Goal: Information Seeking & Learning: Learn about a topic

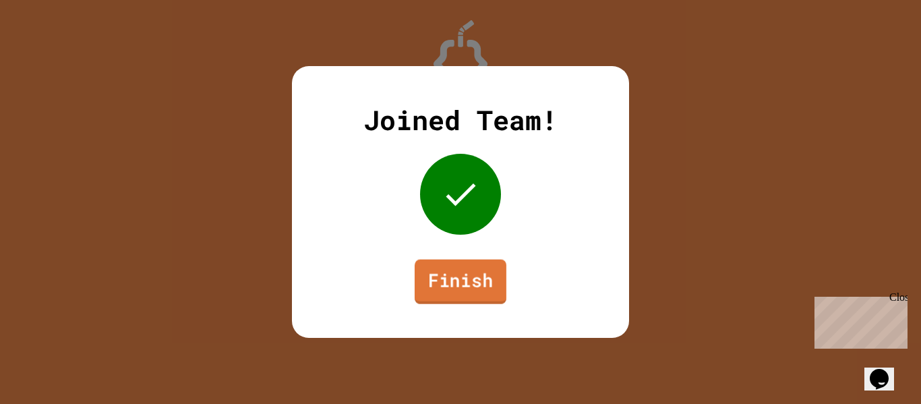
click at [483, 274] on link "Finish" at bounding box center [461, 282] width 92 height 45
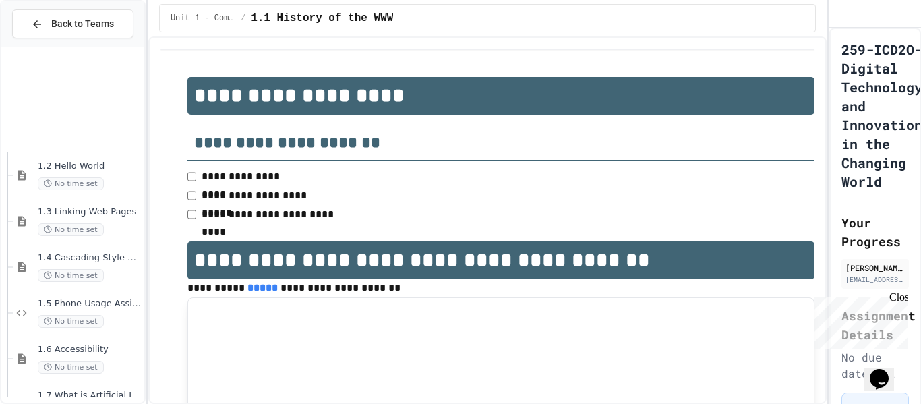
scroll to position [176, 0]
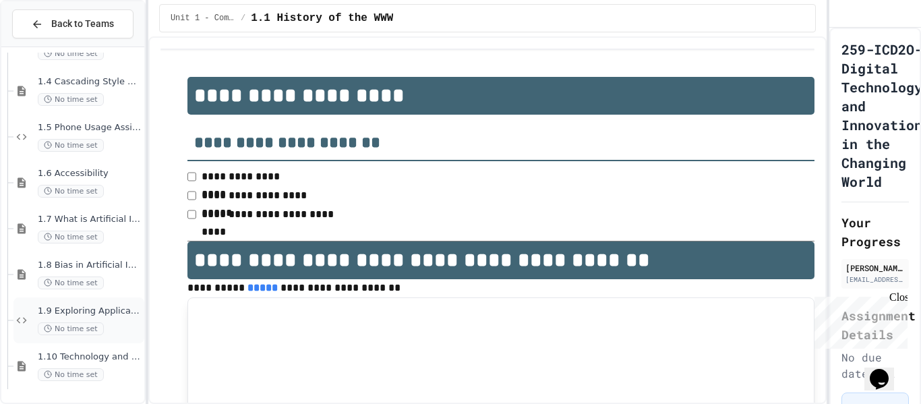
click at [119, 310] on span "1.9 Exploring Applications, Careers, and Connections in the Digital World" at bounding box center [90, 311] width 104 height 11
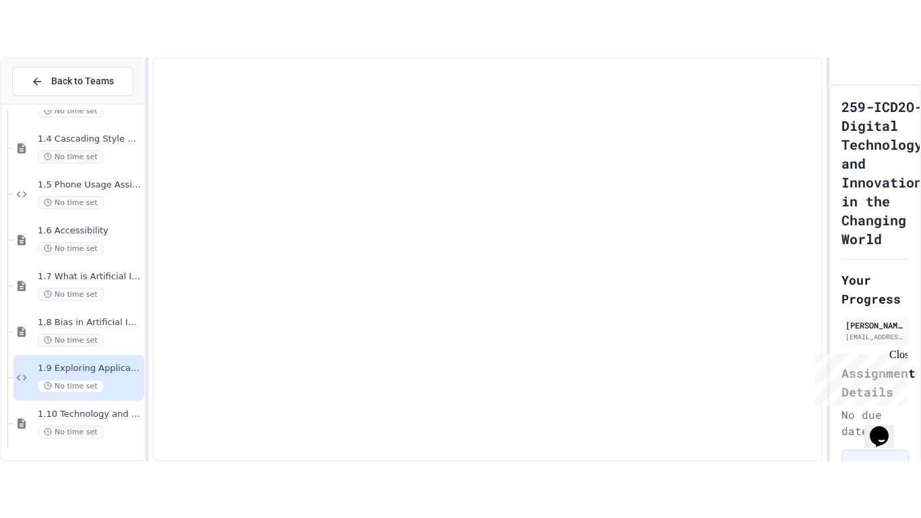
scroll to position [160, 0]
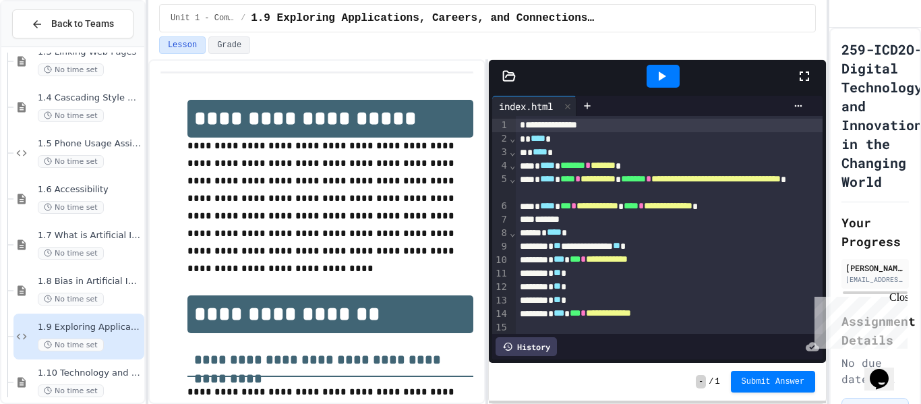
click at [805, 86] on div at bounding box center [812, 76] width 30 height 36
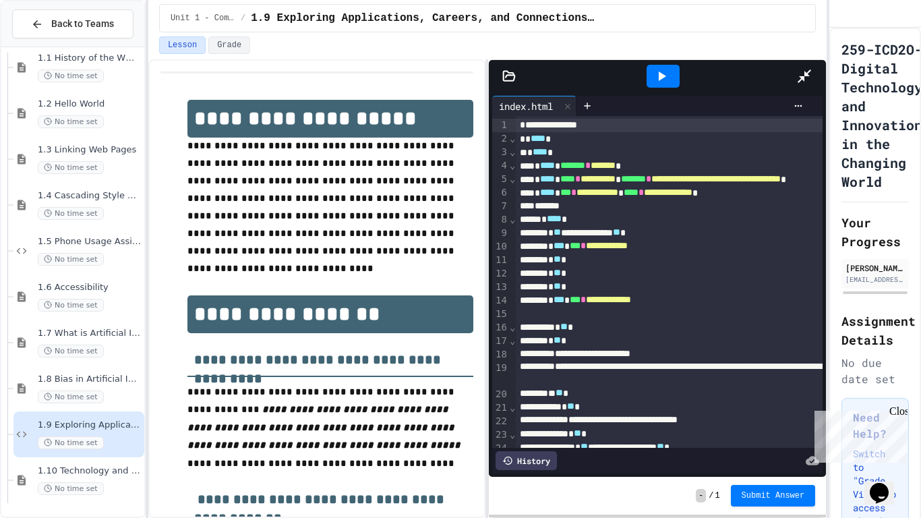
scroll to position [62, 0]
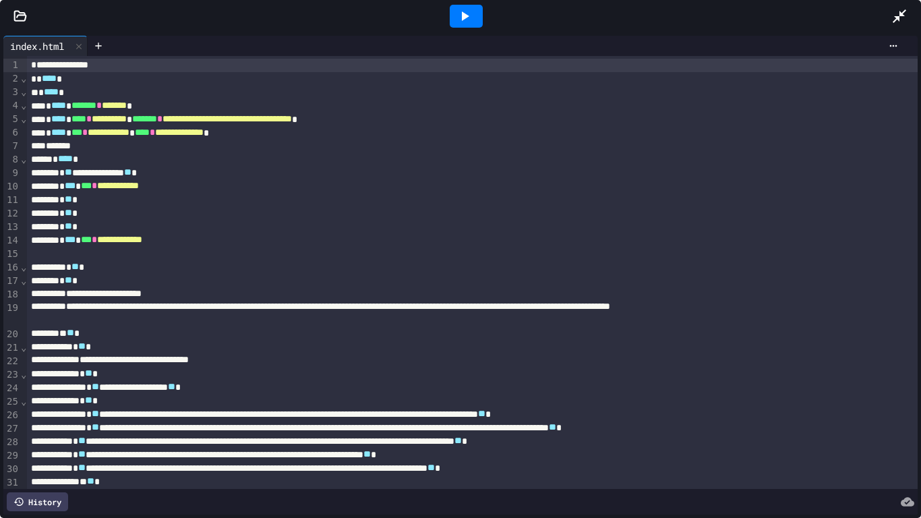
click at [455, 20] on div at bounding box center [466, 16] width 33 height 23
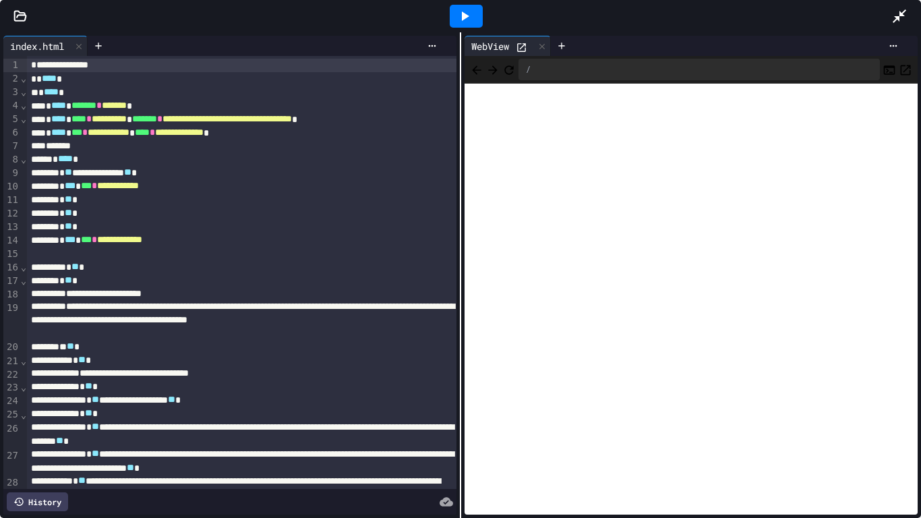
click at [522, 51] on icon at bounding box center [521, 47] width 9 height 9
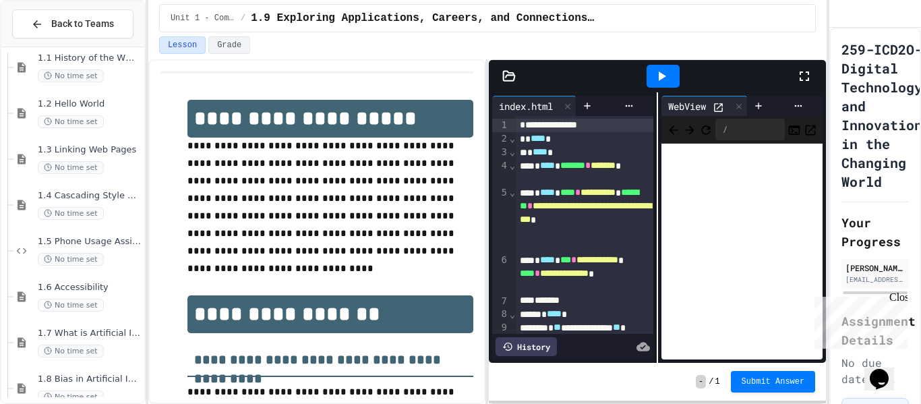
click at [674, 80] on div at bounding box center [663, 76] width 33 height 23
click at [797, 86] on div at bounding box center [812, 76] width 30 height 36
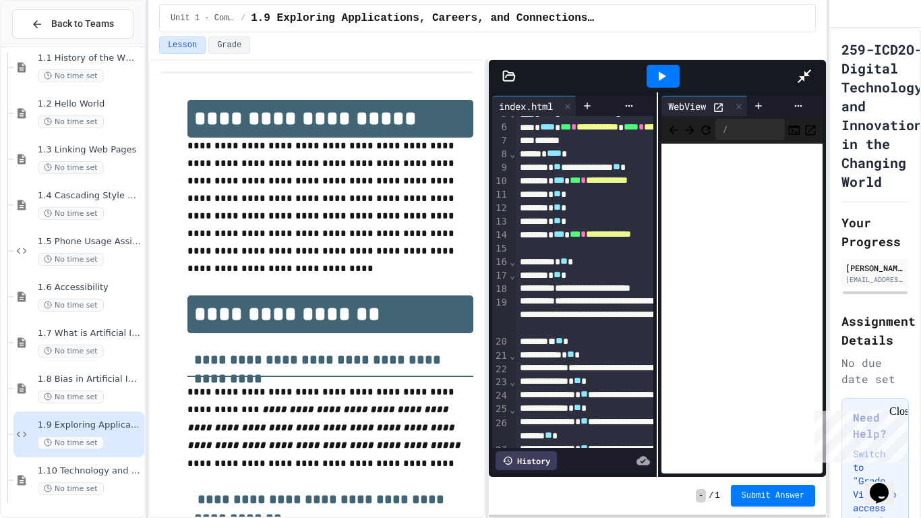
scroll to position [0, 0]
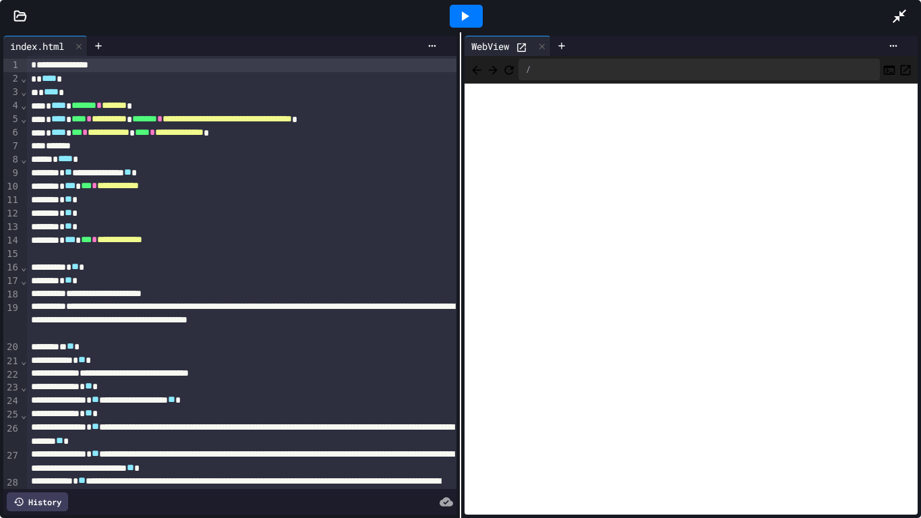
click at [905, 5] on div at bounding box center [907, 16] width 30 height 36
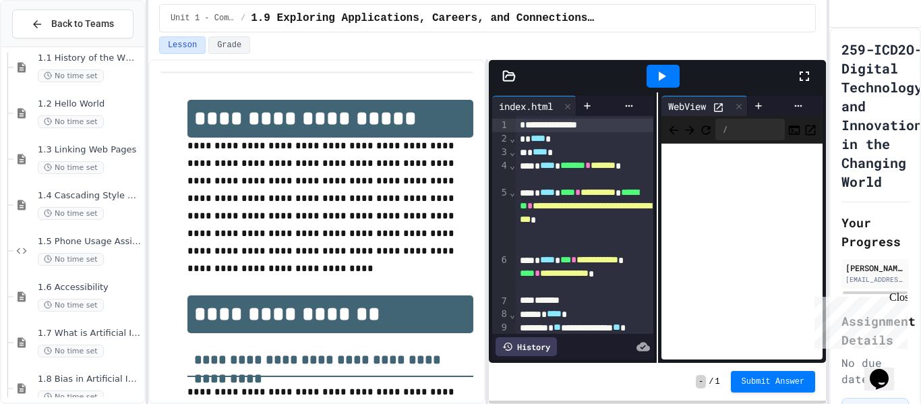
click at [805, 75] on icon at bounding box center [805, 76] width 16 height 16
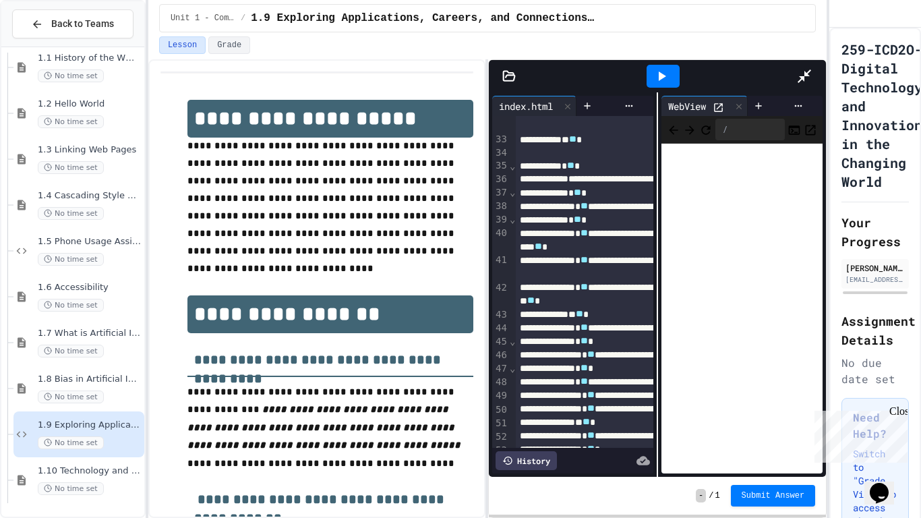
scroll to position [869, 0]
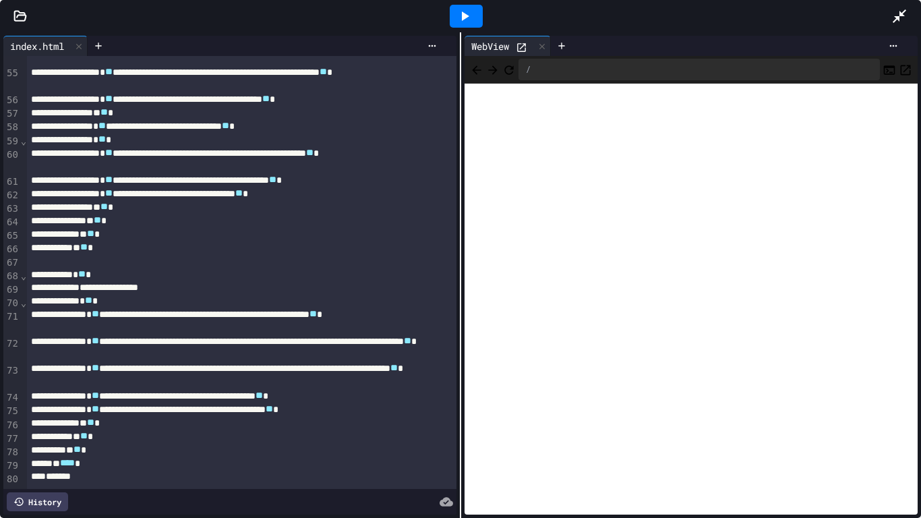
click at [172, 403] on div "*******" at bounding box center [242, 476] width 430 height 13
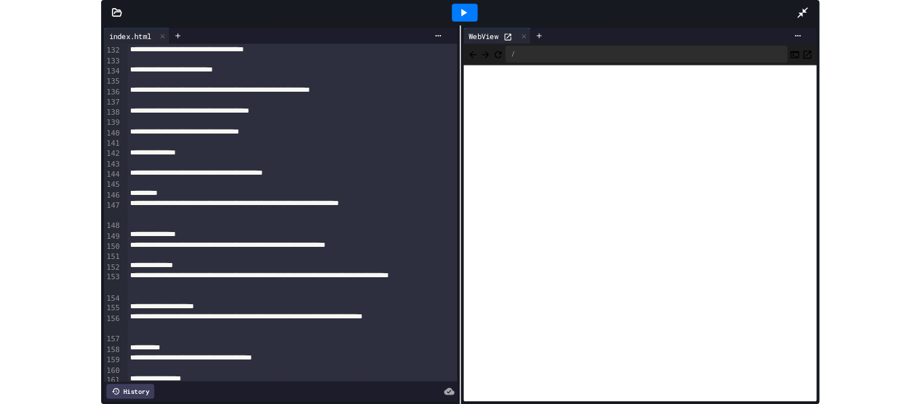
scroll to position [2138, 0]
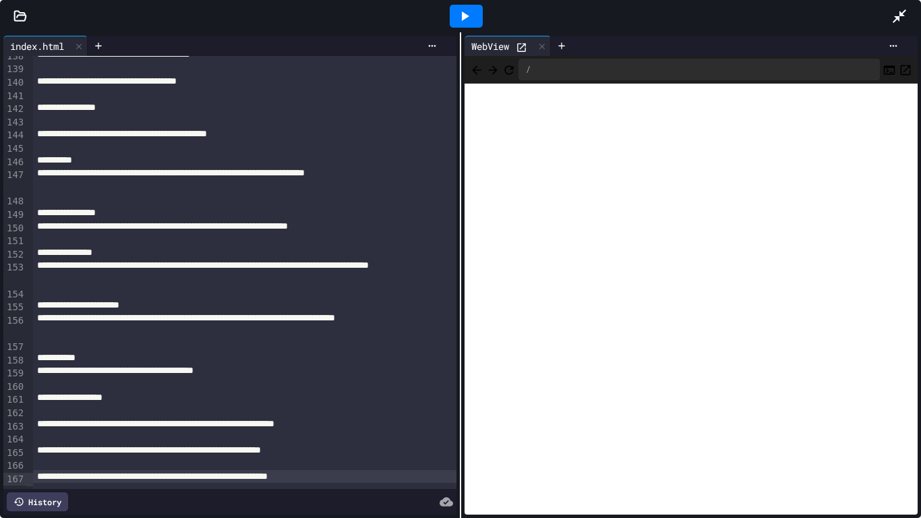
click at [917, 7] on div at bounding box center [907, 16] width 30 height 36
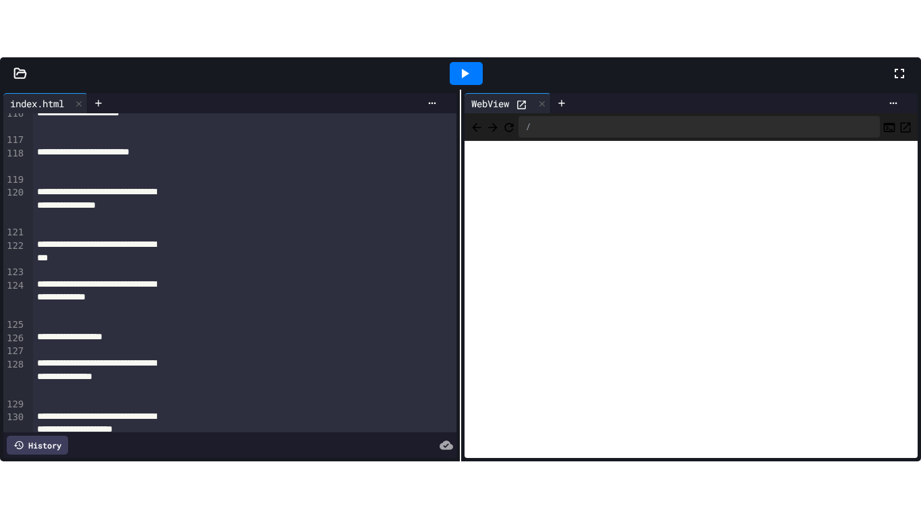
scroll to position [2680, 0]
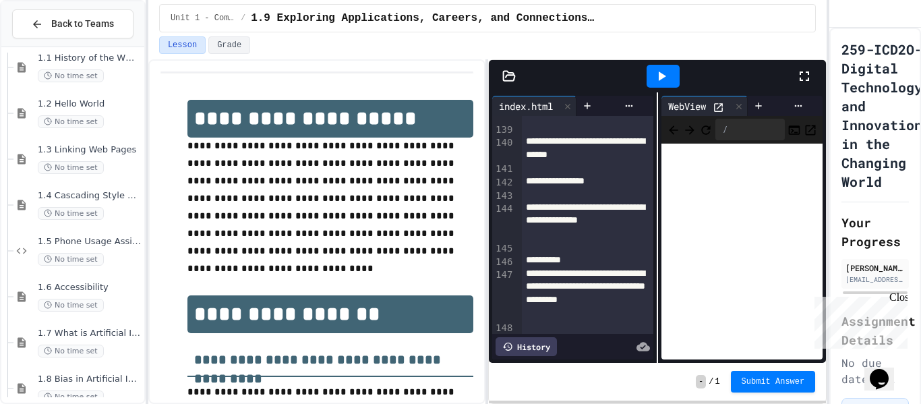
click at [815, 80] on div at bounding box center [812, 76] width 30 height 36
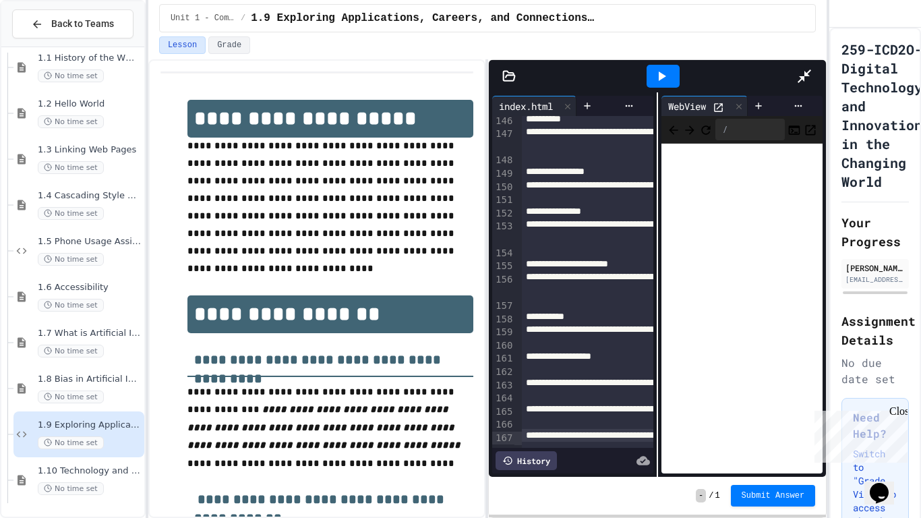
scroll to position [2138, 0]
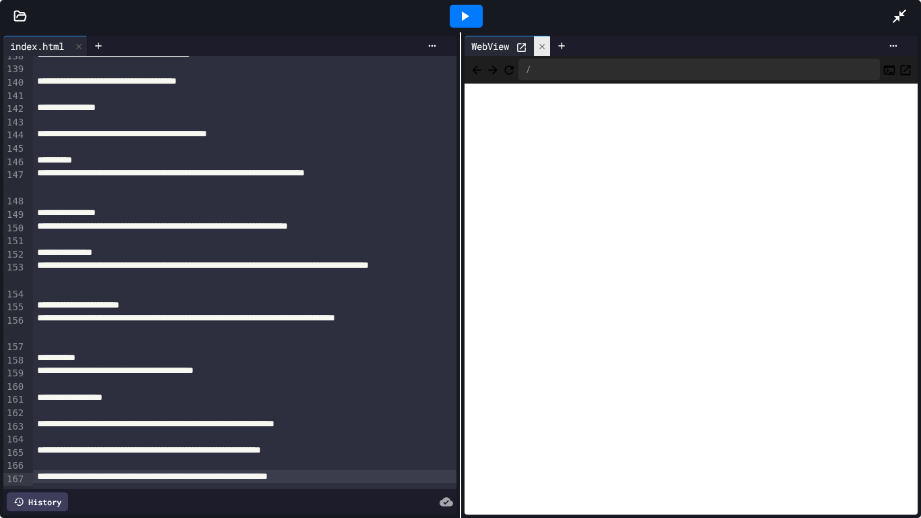
click at [541, 49] on icon at bounding box center [542, 46] width 9 height 9
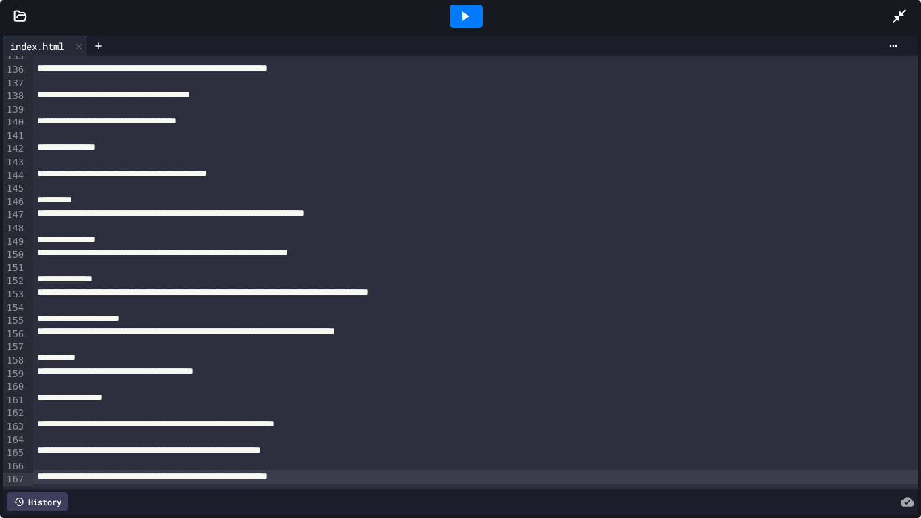
scroll to position [2059, 0]
click at [462, 9] on icon at bounding box center [465, 16] width 16 height 16
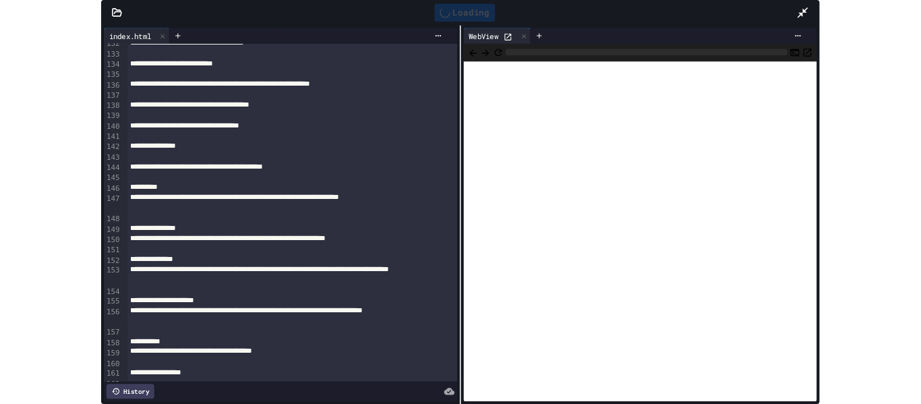
scroll to position [2098, 0]
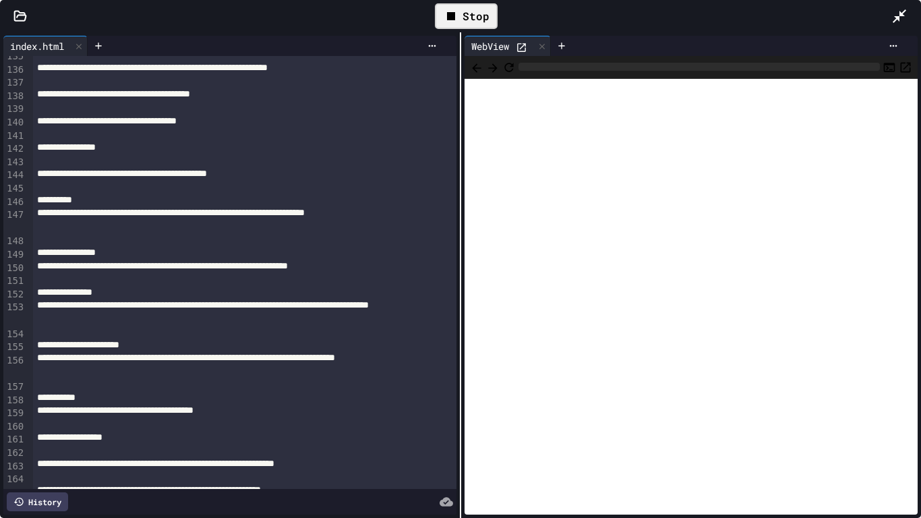
click at [527, 47] on icon at bounding box center [521, 47] width 11 height 11
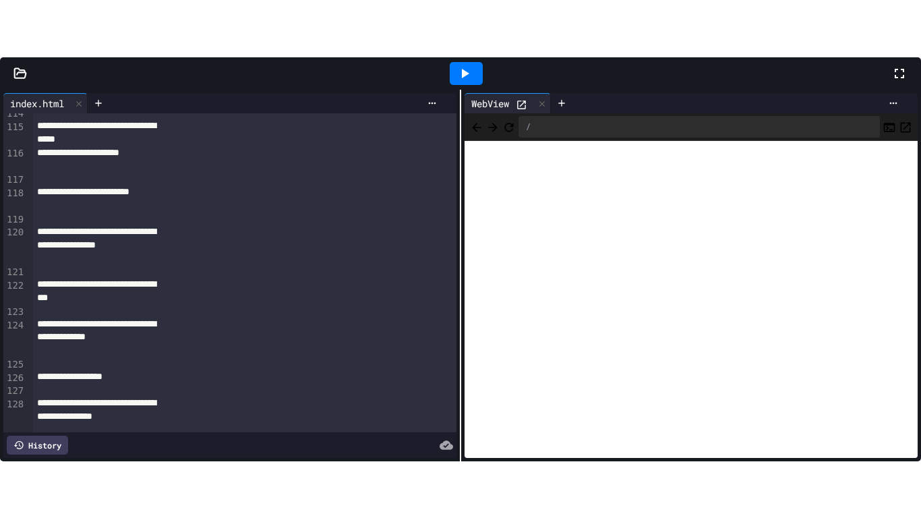
scroll to position [2574, 0]
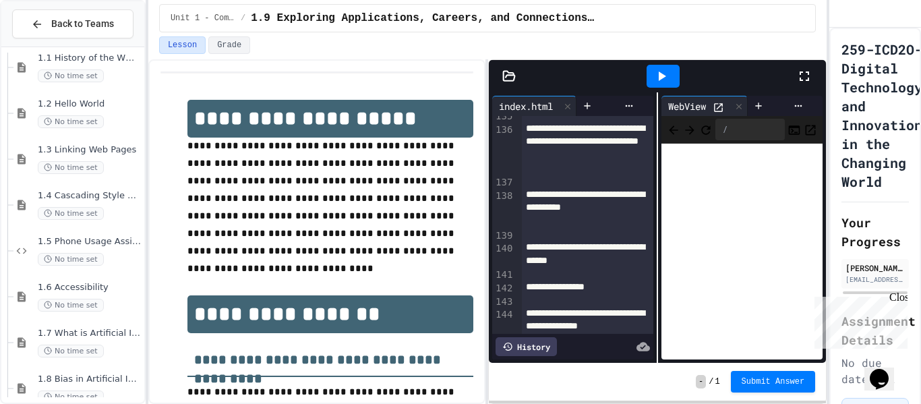
click at [813, 70] on div at bounding box center [812, 76] width 30 height 36
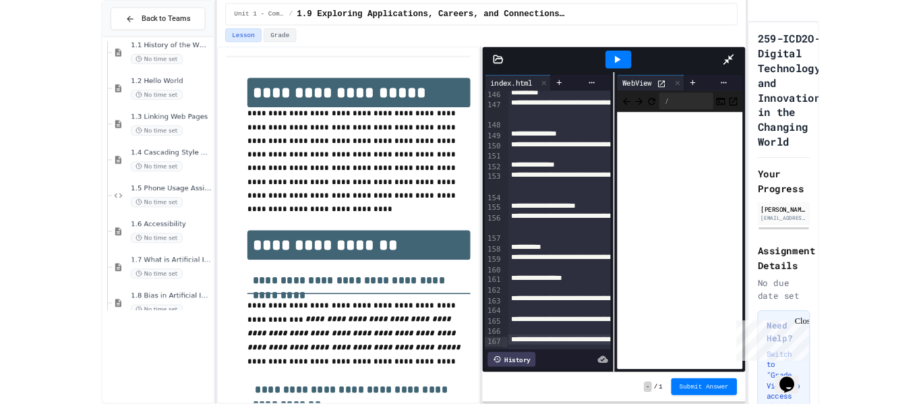
scroll to position [2098, 0]
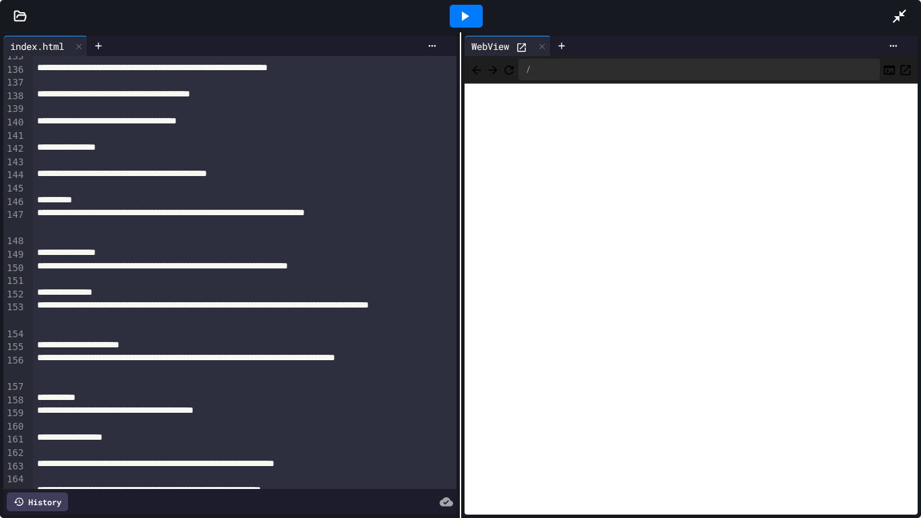
click at [524, 42] on icon at bounding box center [521, 47] width 11 height 11
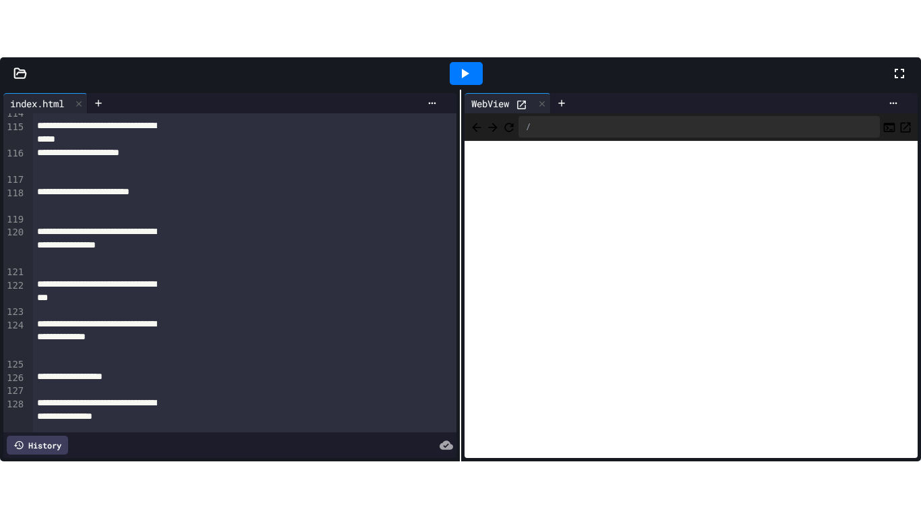
scroll to position [2574, 0]
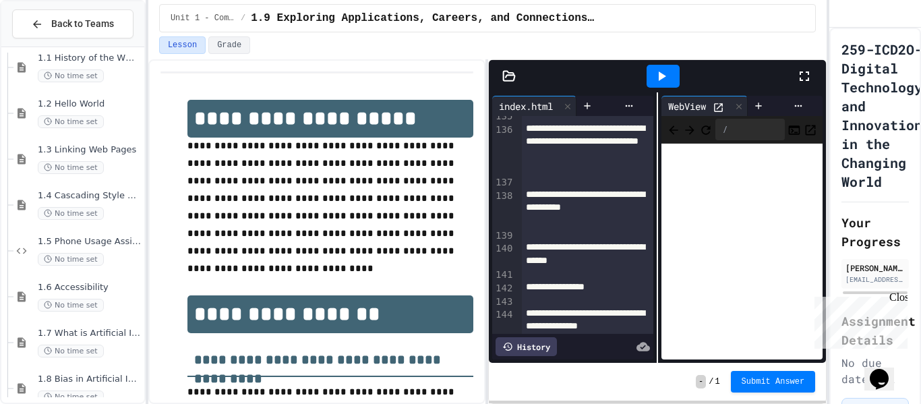
click at [808, 78] on icon at bounding box center [804, 76] width 9 height 9
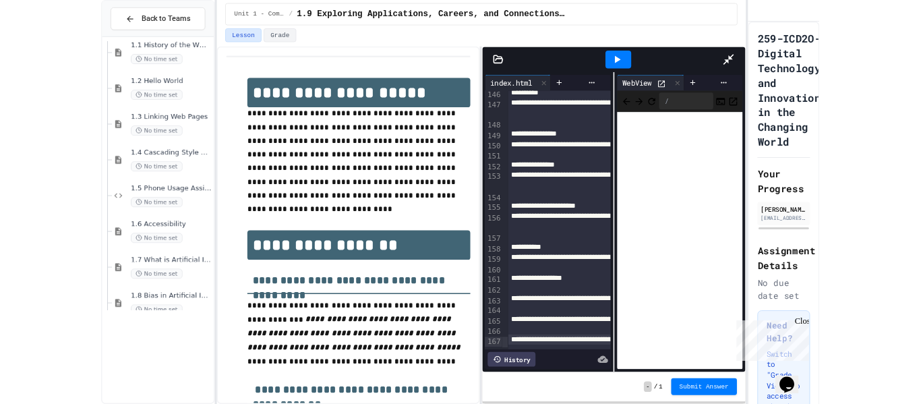
scroll to position [2098, 0]
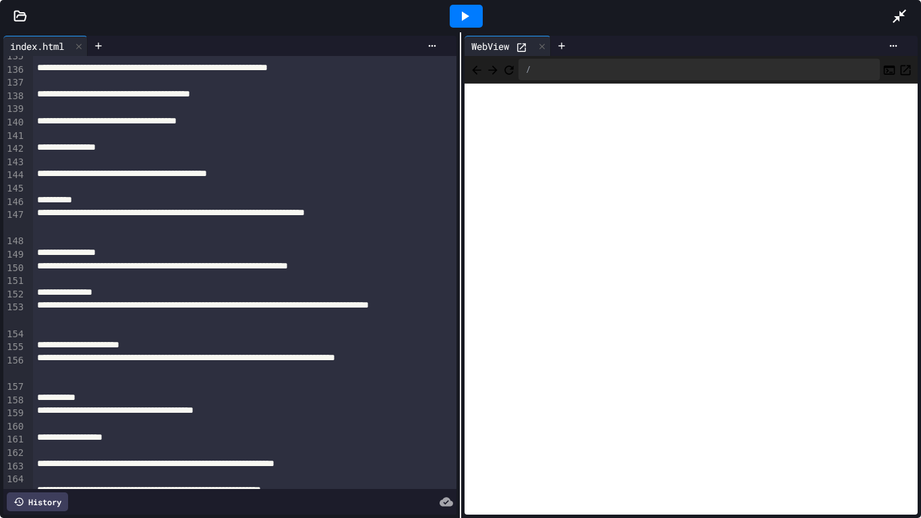
click at [23, 20] on icon at bounding box center [20, 15] width 11 height 9
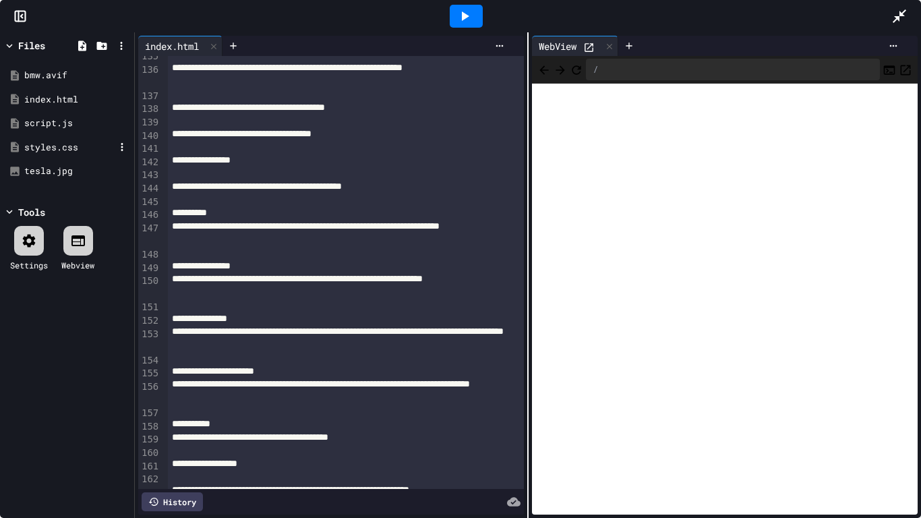
click at [92, 144] on div "styles.css" at bounding box center [69, 147] width 90 height 13
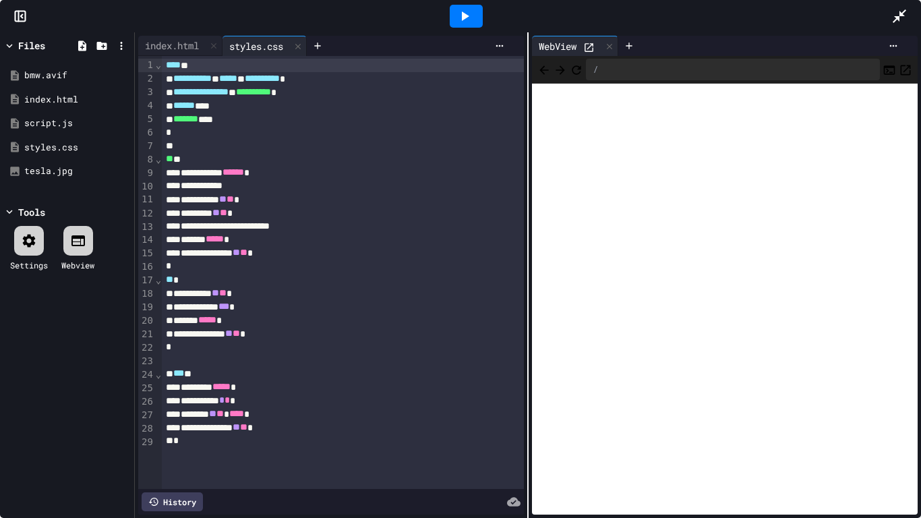
click at [480, 16] on div at bounding box center [466, 16] width 33 height 23
click at [591, 51] on icon at bounding box center [589, 47] width 9 height 9
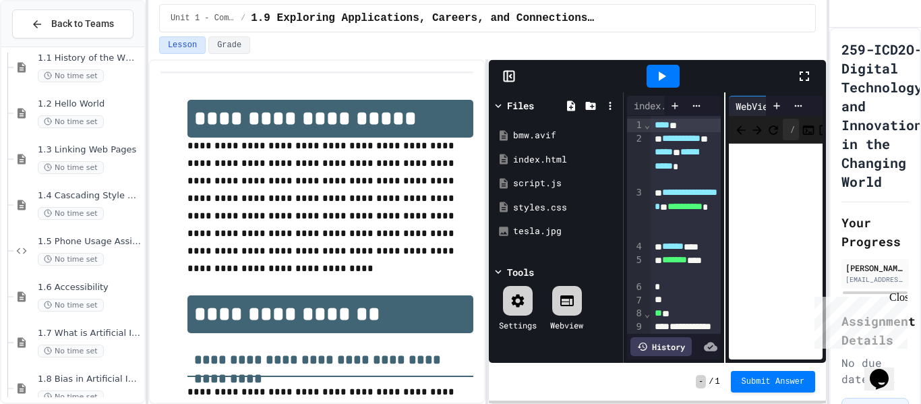
click at [659, 74] on icon at bounding box center [662, 76] width 7 height 9
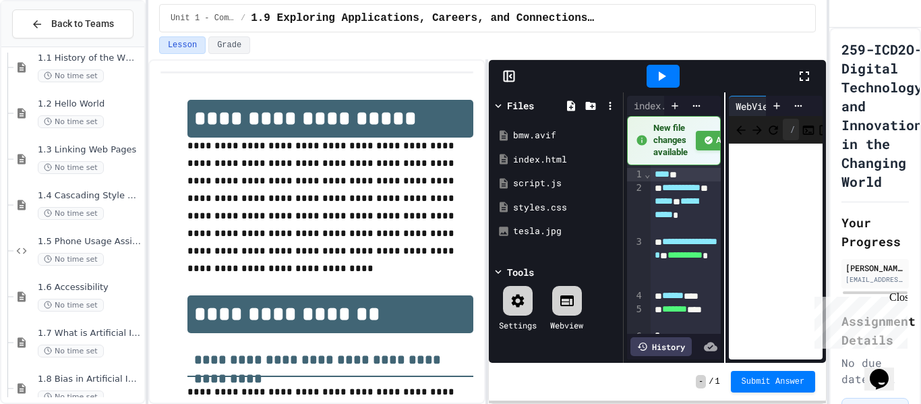
click at [803, 76] on icon at bounding box center [805, 76] width 16 height 16
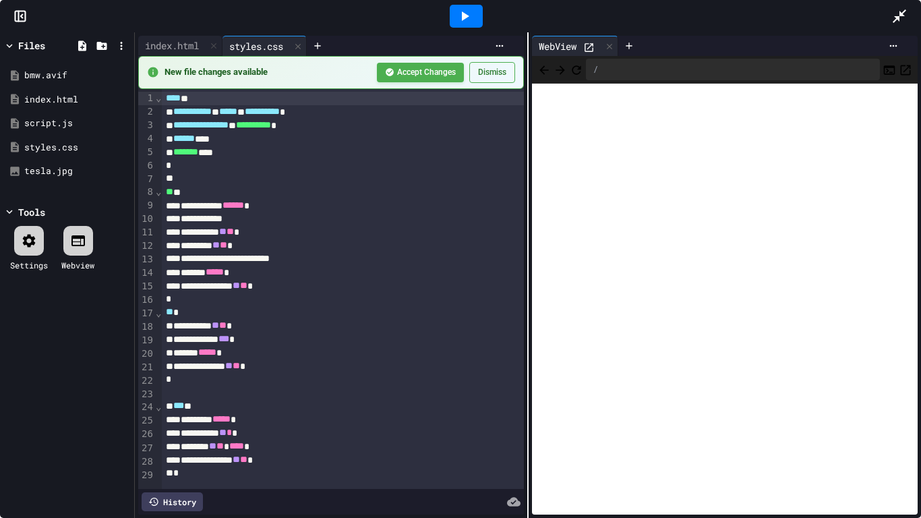
click at [472, 12] on div at bounding box center [466, 16] width 33 height 23
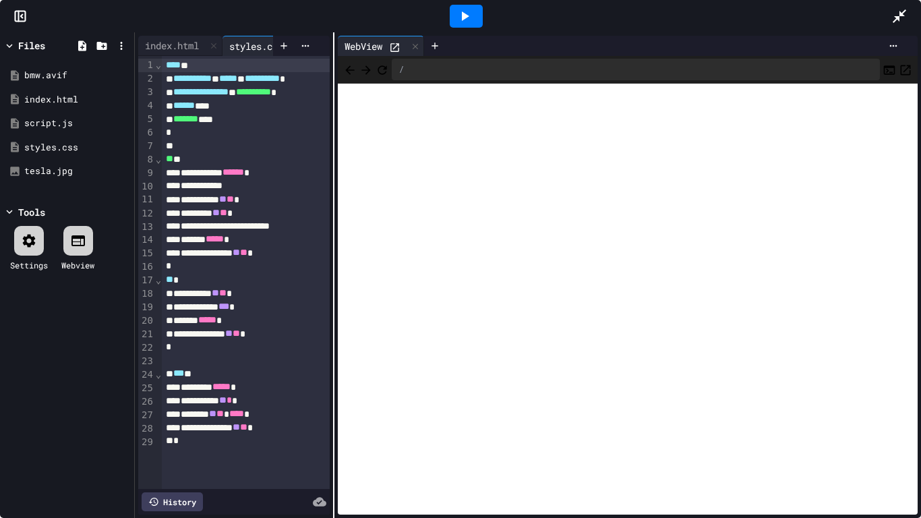
click at [336, 83] on div "**********" at bounding box center [528, 275] width 787 height 486
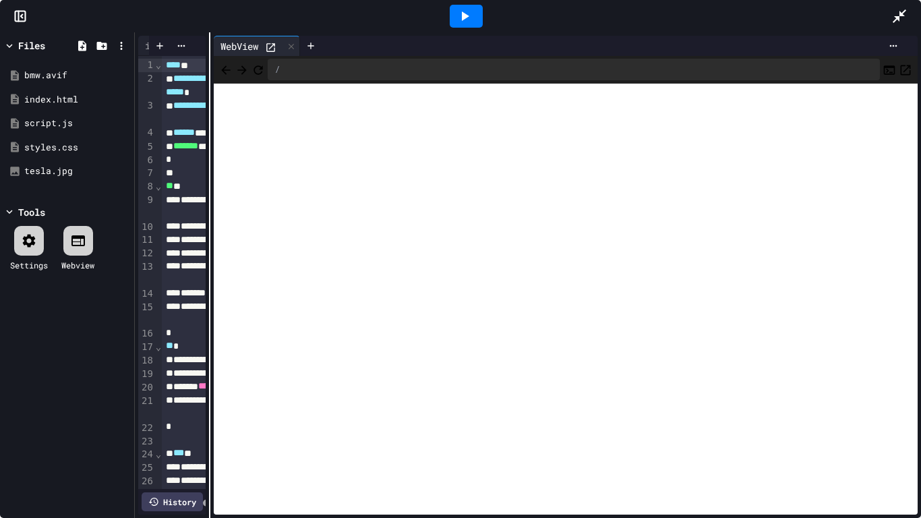
click at [207, 71] on div "**********" at bounding box center [528, 275] width 787 height 486
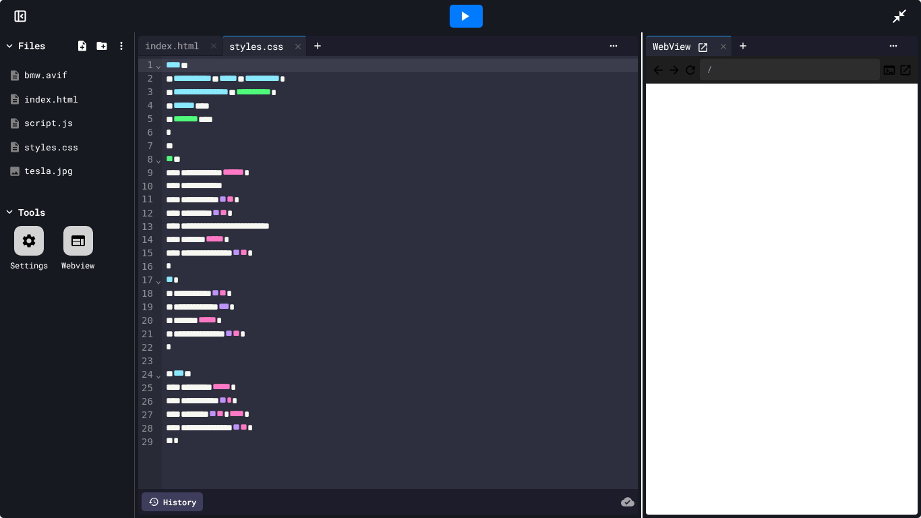
click at [643, 168] on div "**********" at bounding box center [528, 275] width 787 height 486
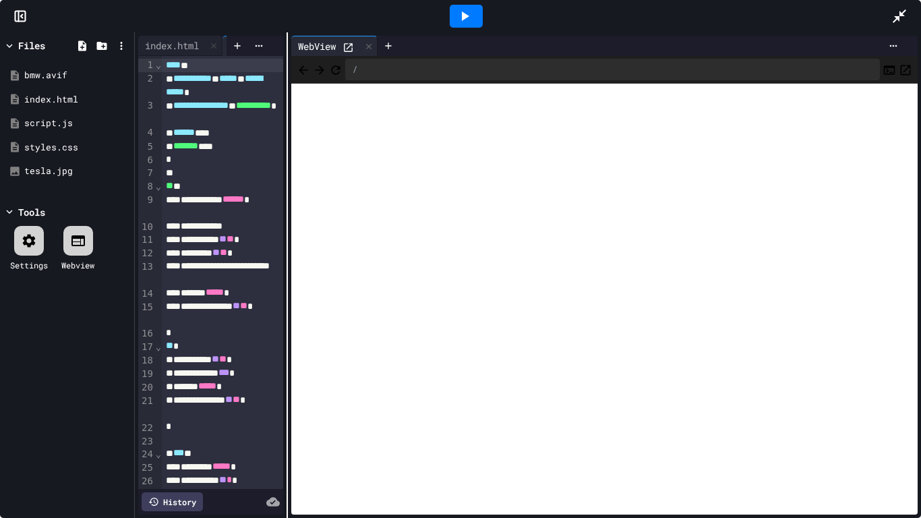
click at [290, 403] on div "**********" at bounding box center [528, 275] width 787 height 486
click at [901, 17] on icon at bounding box center [900, 16] width 16 height 16
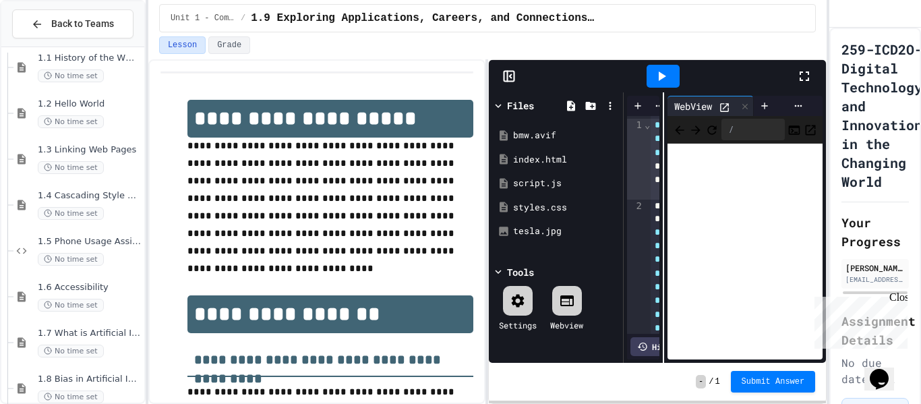
click at [469, 20] on span "1.9 Exploring Applications, Careers, and Connections in the Digital World" at bounding box center [423, 18] width 345 height 16
click at [813, 68] on div at bounding box center [812, 76] width 30 height 36
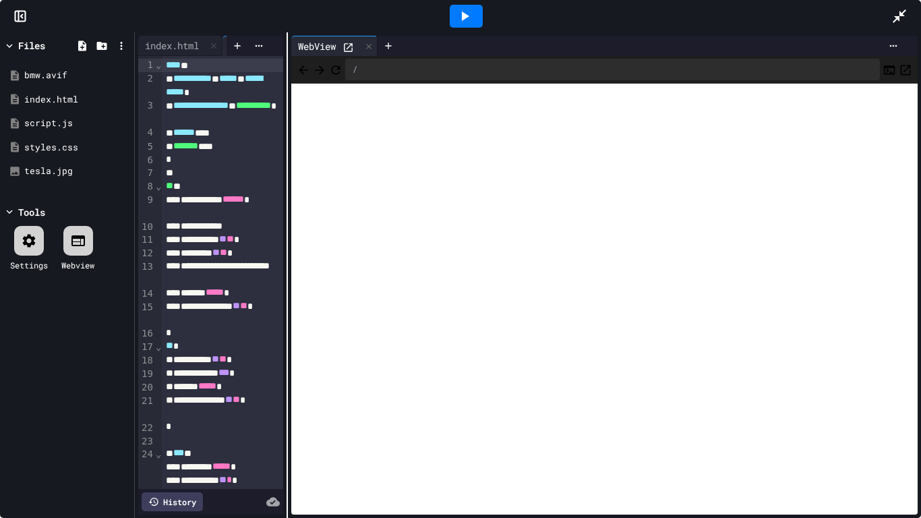
click at [466, 12] on icon at bounding box center [465, 16] width 16 height 16
click at [347, 46] on icon at bounding box center [348, 47] width 11 height 11
